Goal: Information Seeking & Learning: Learn about a topic

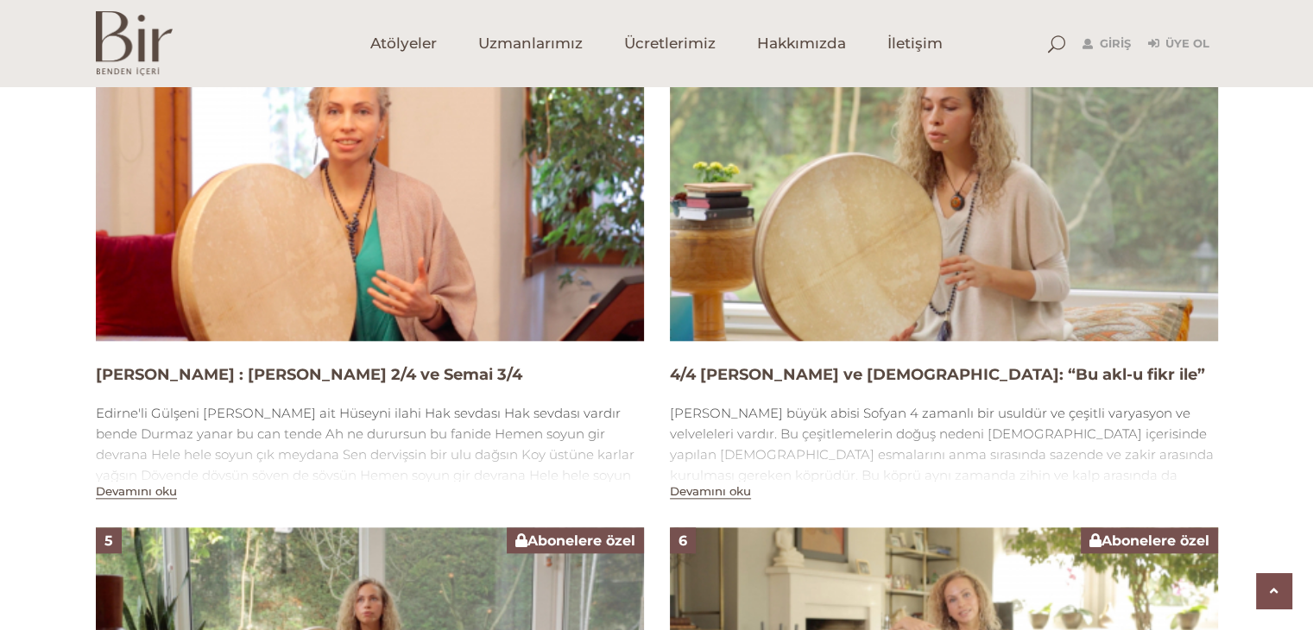
scroll to position [1796, 0]
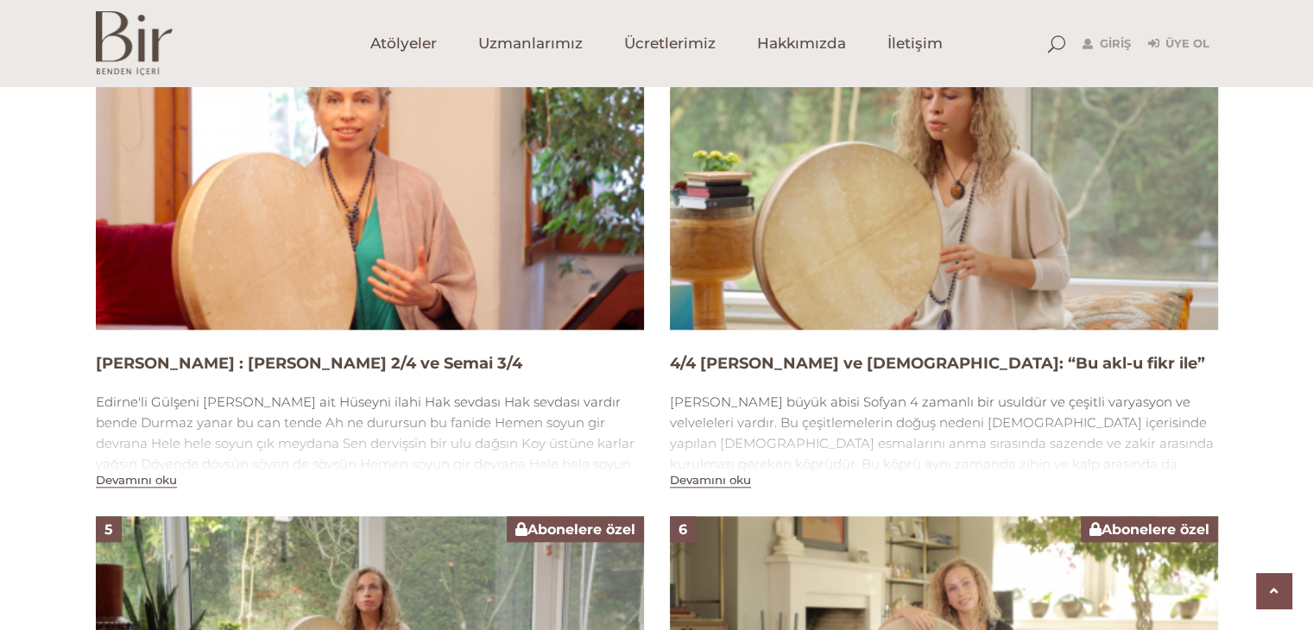
click at [142, 483] on button "Devamını oku" at bounding box center [136, 480] width 81 height 15
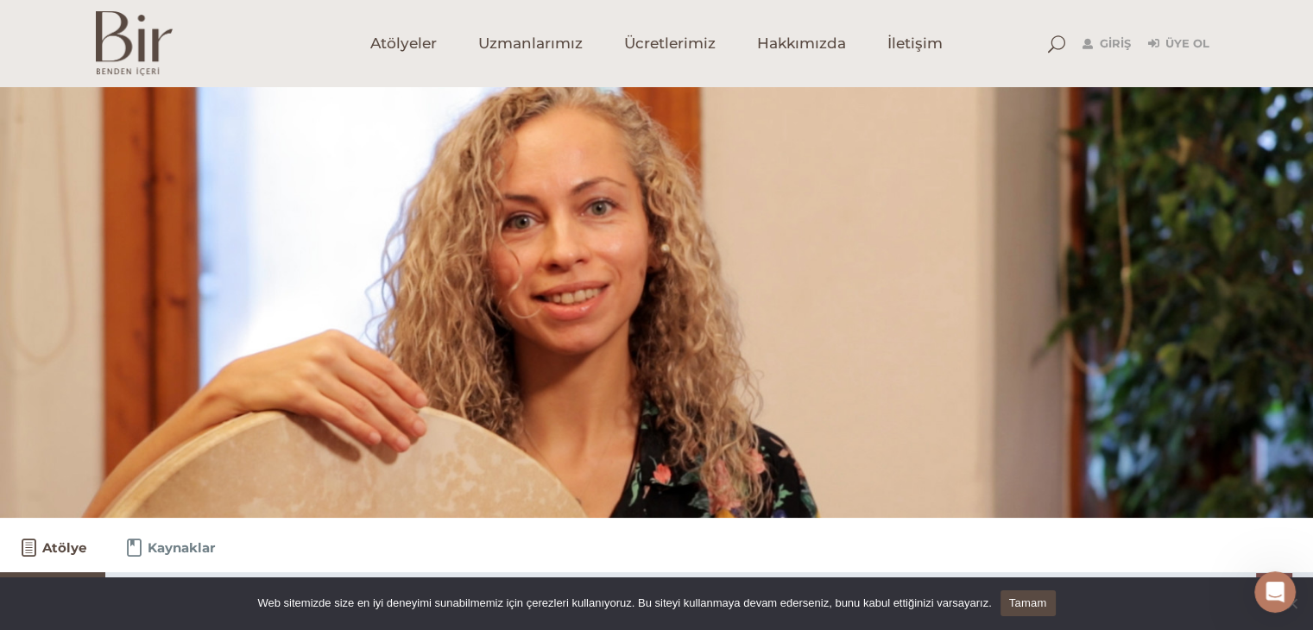
scroll to position [2349, 0]
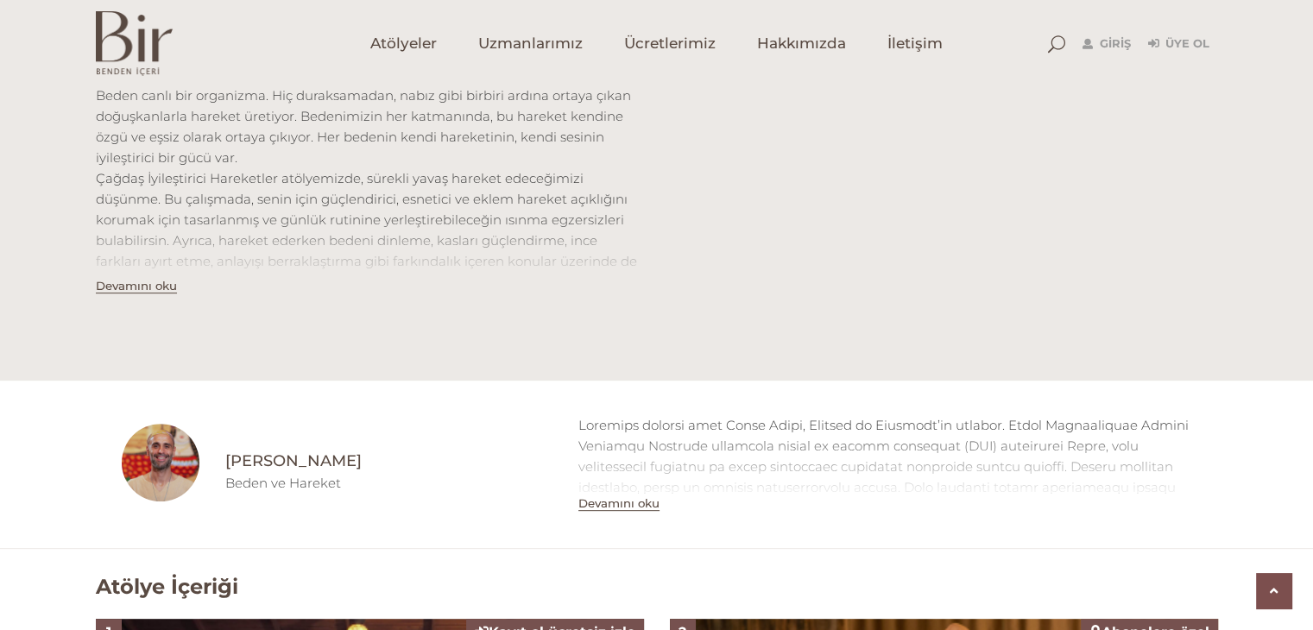
scroll to position [691, 0]
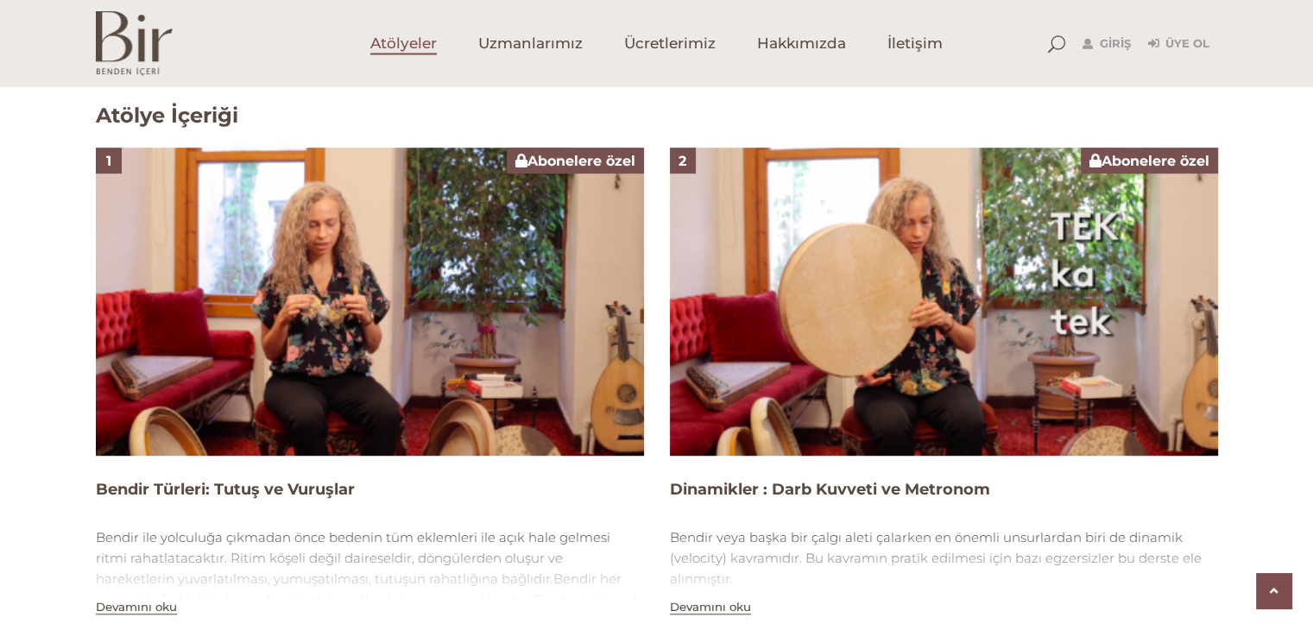
scroll to position [1209, 0]
